Goal: Transaction & Acquisition: Book appointment/travel/reservation

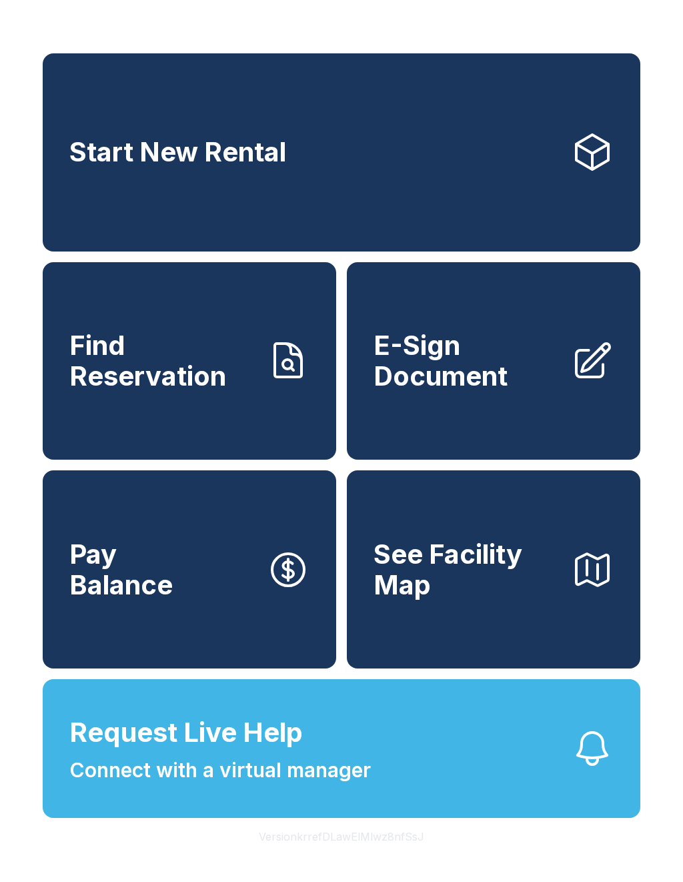
click at [397, 181] on link "Start New Rental" at bounding box center [342, 152] width 598 height 198
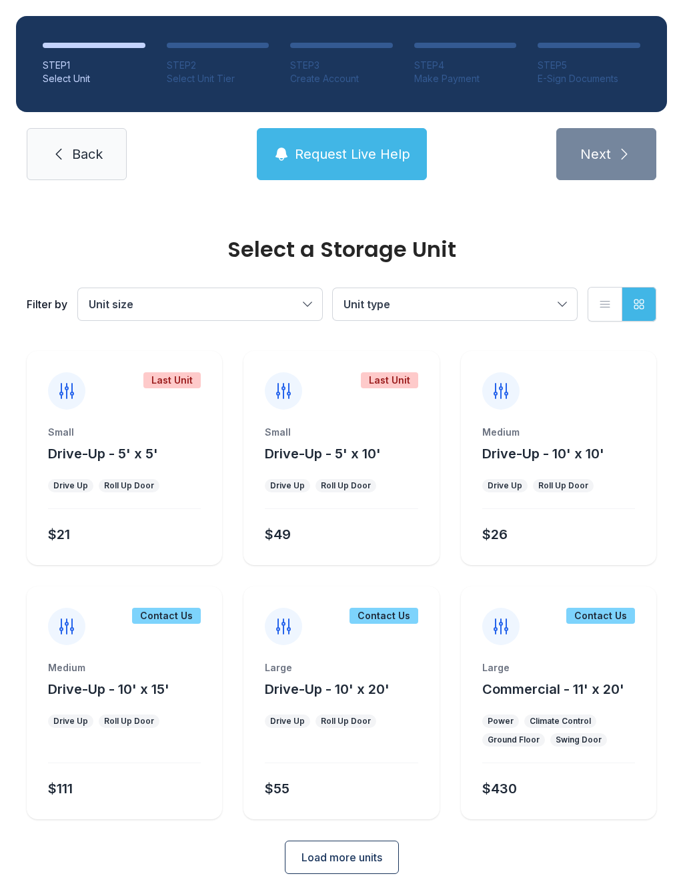
click at [98, 163] on link "Back" at bounding box center [77, 154] width 100 height 52
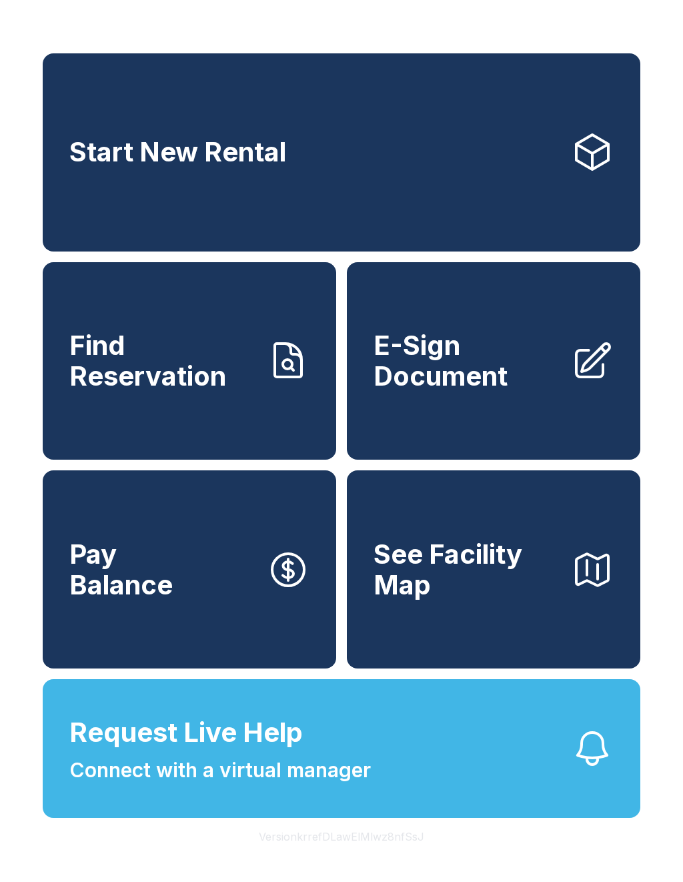
click at [408, 141] on link "Start New Rental" at bounding box center [342, 152] width 598 height 198
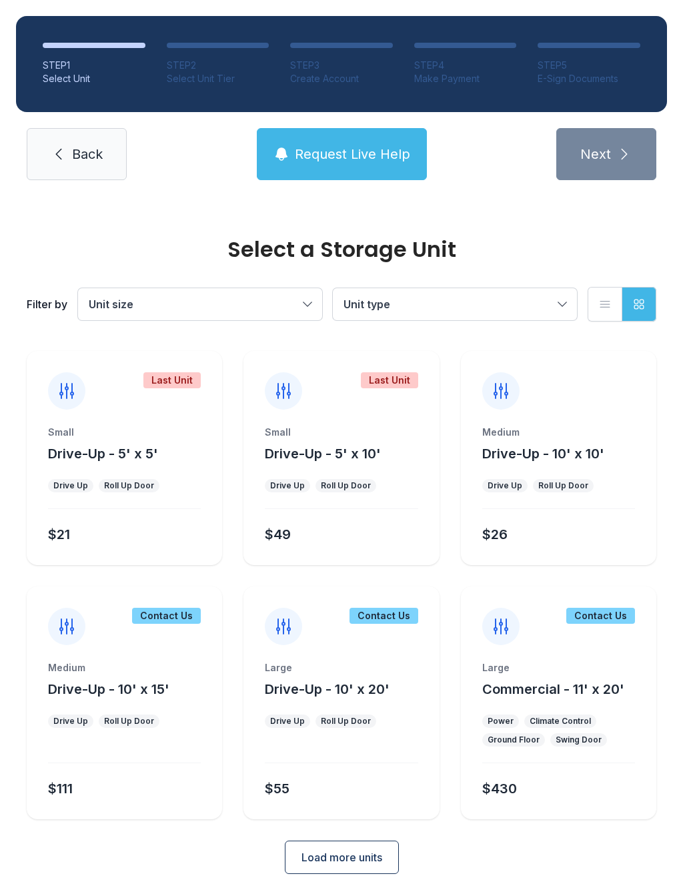
click at [353, 420] on div "Last Unit Small Drive-Up - 5' x 10' Drive Up Roll Up Door $49" at bounding box center [341, 458] width 195 height 214
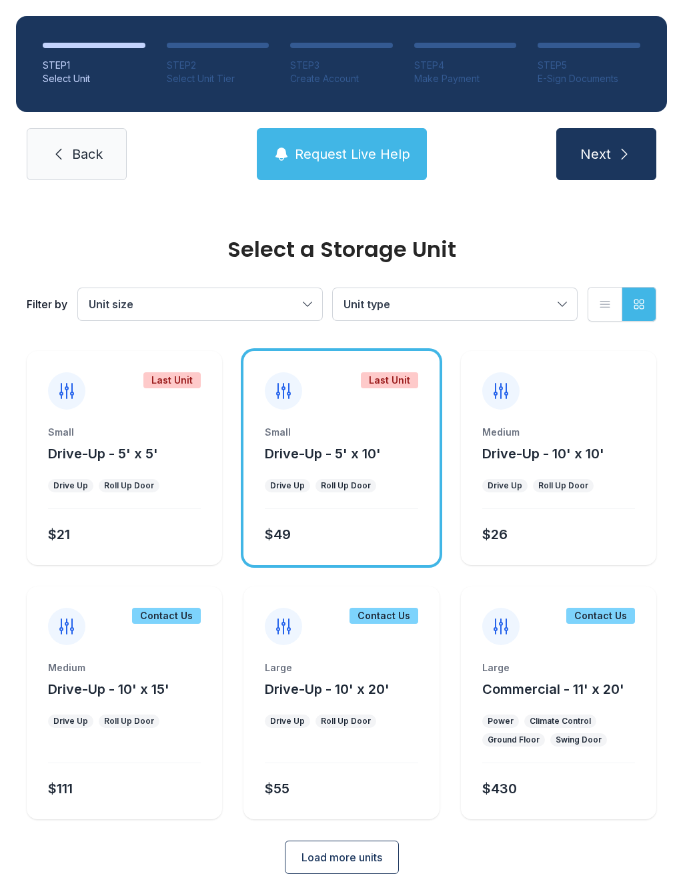
click at [606, 149] on span "Next" at bounding box center [595, 154] width 31 height 19
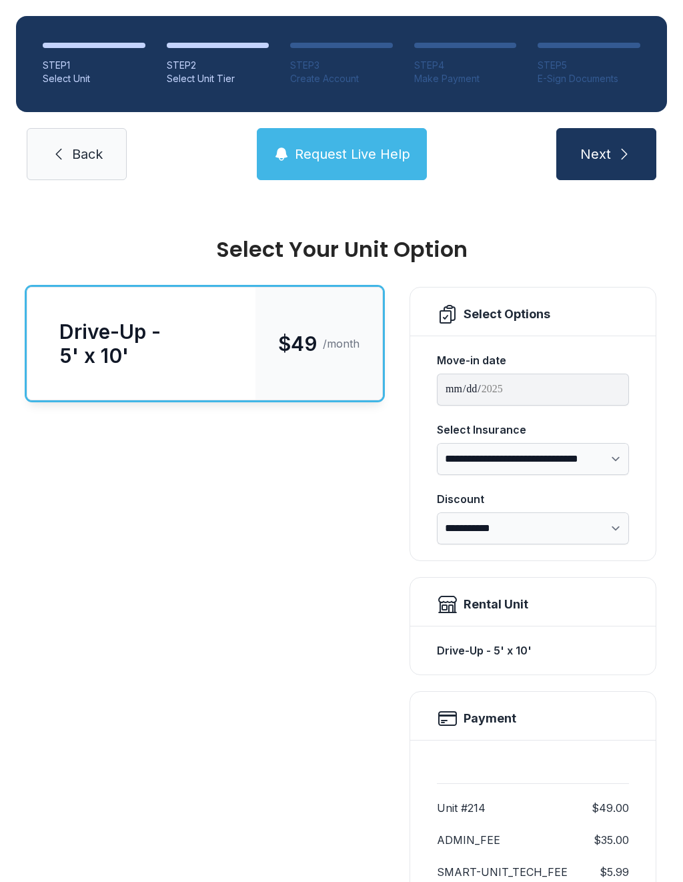
click at [234, 362] on div "Drive-Up - 5' x 10'" at bounding box center [141, 344] width 228 height 112
click at [595, 150] on span "Next" at bounding box center [595, 154] width 31 height 19
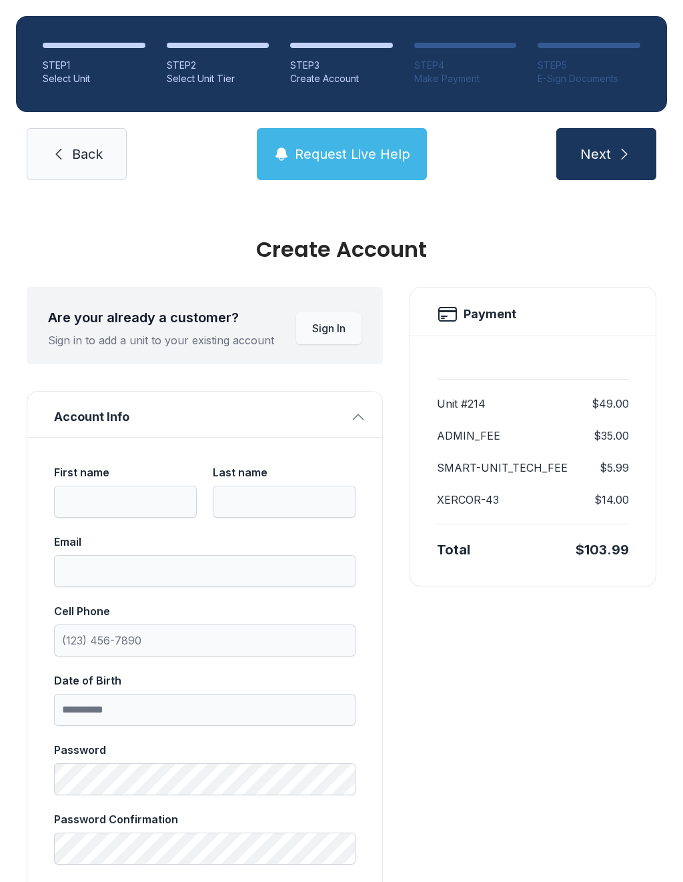
click at [600, 144] on button "Next" at bounding box center [606, 154] width 100 height 52
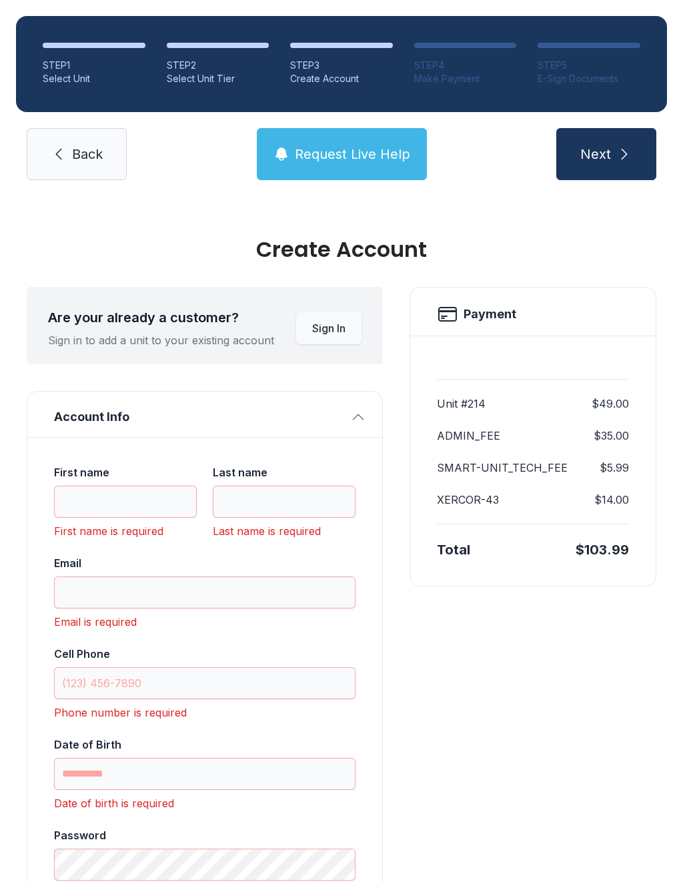
click at [77, 152] on span "Back" at bounding box center [87, 154] width 31 height 19
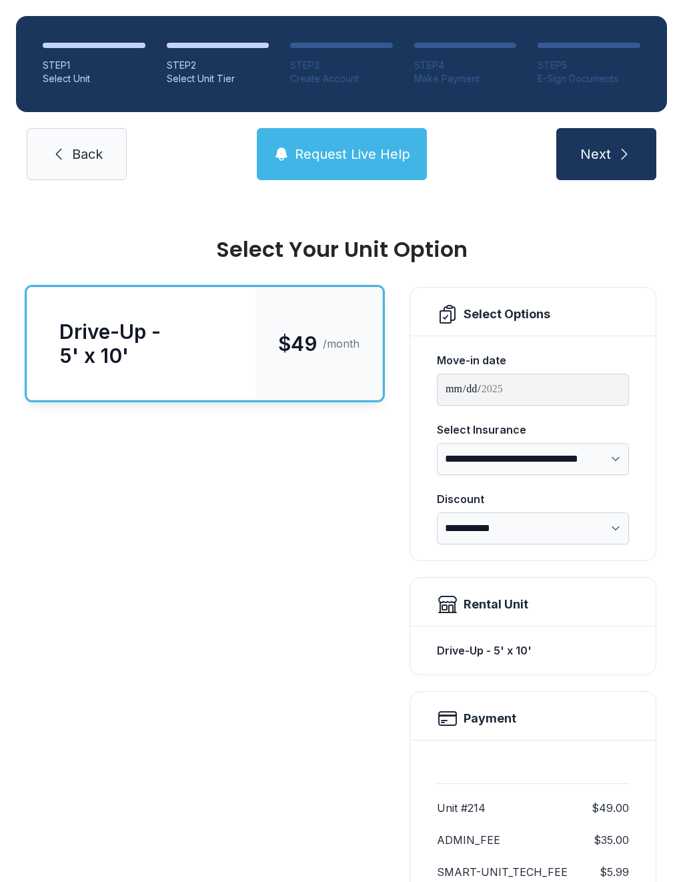
click at [85, 148] on span "Back" at bounding box center [87, 154] width 31 height 19
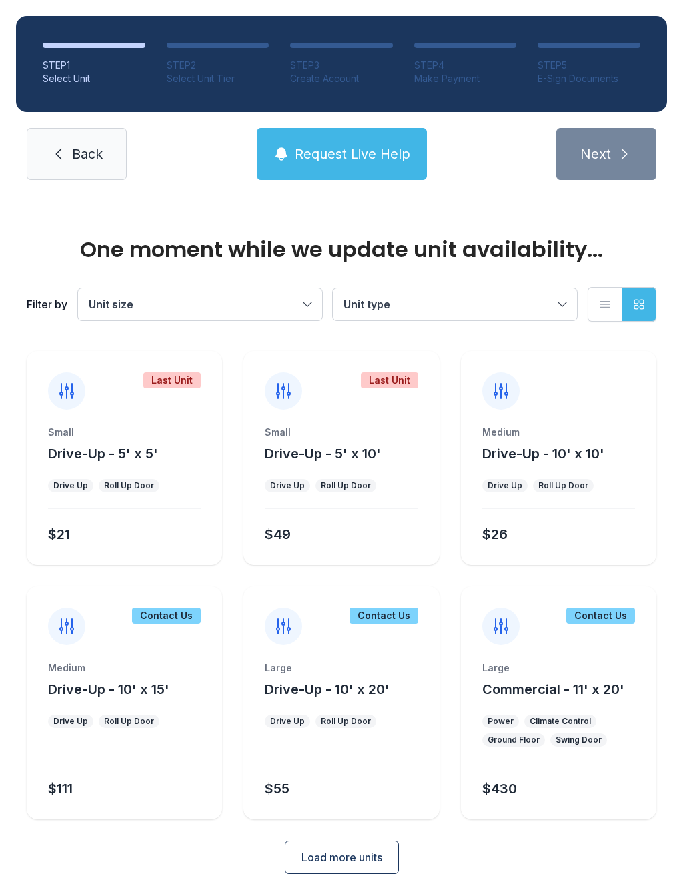
click at [85, 164] on link "Back" at bounding box center [77, 154] width 100 height 52
